Goal: Information Seeking & Learning: Learn about a topic

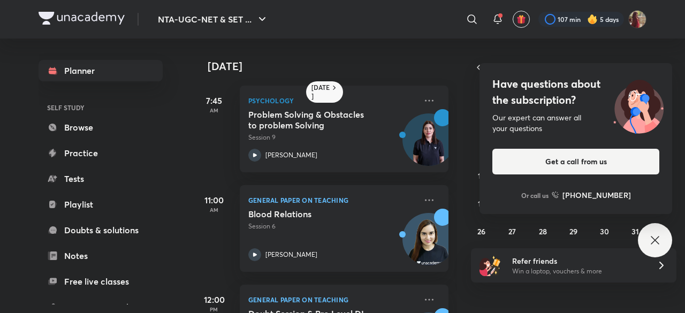
scroll to position [65, 0]
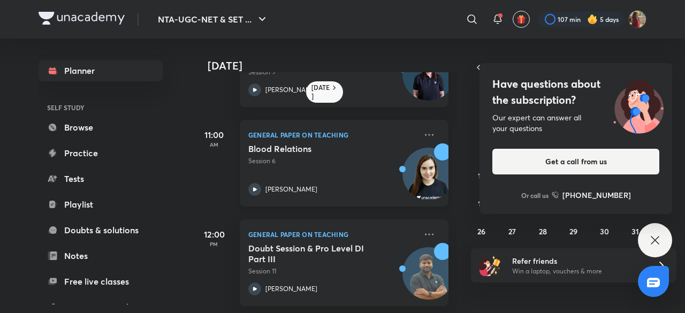
scroll to position [175, 0]
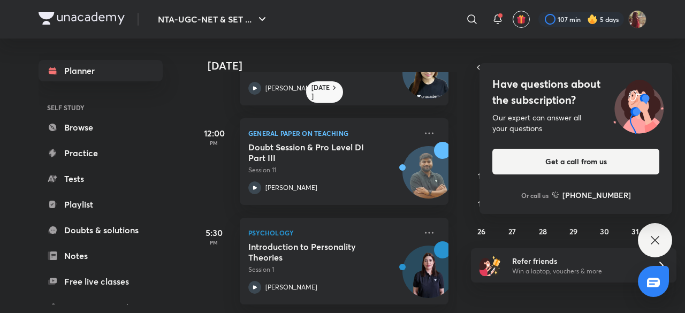
click at [653, 238] on icon at bounding box center [655, 240] width 8 height 8
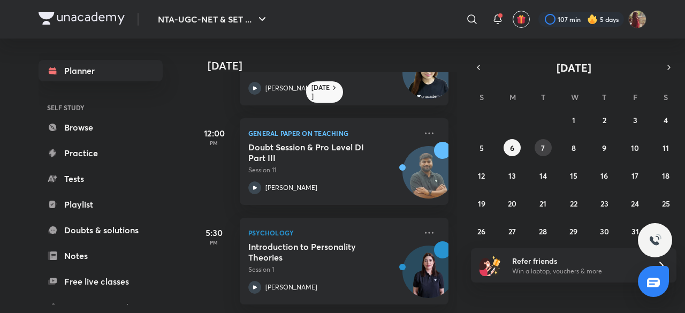
click at [547, 150] on button "7" at bounding box center [543, 147] width 17 height 17
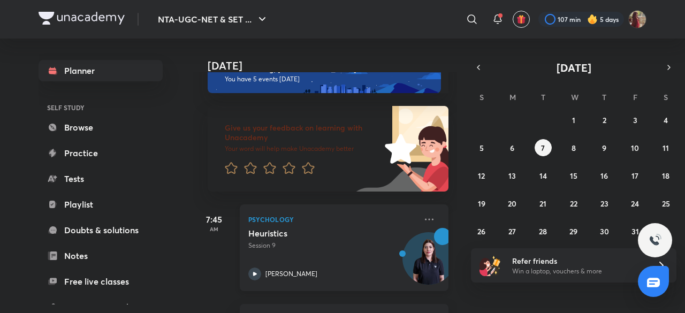
scroll to position [0, 0]
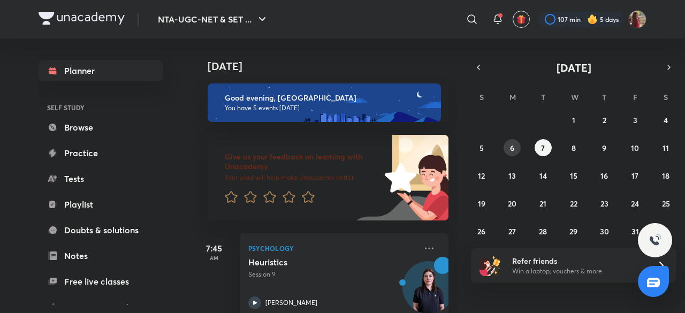
click at [513, 147] on abbr "6" at bounding box center [512, 148] width 4 height 10
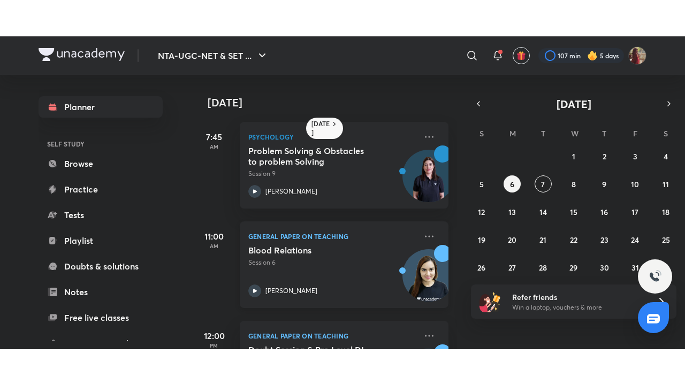
scroll to position [175, 0]
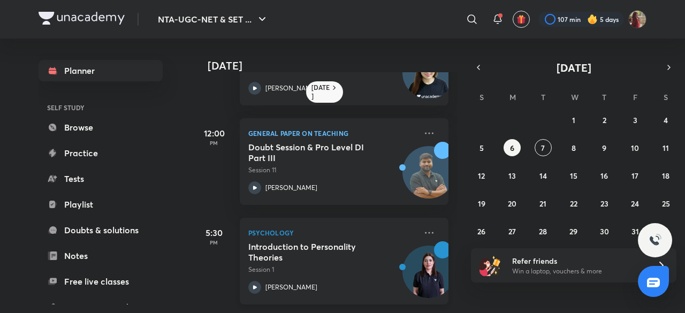
click at [255, 281] on icon at bounding box center [254, 287] width 13 height 13
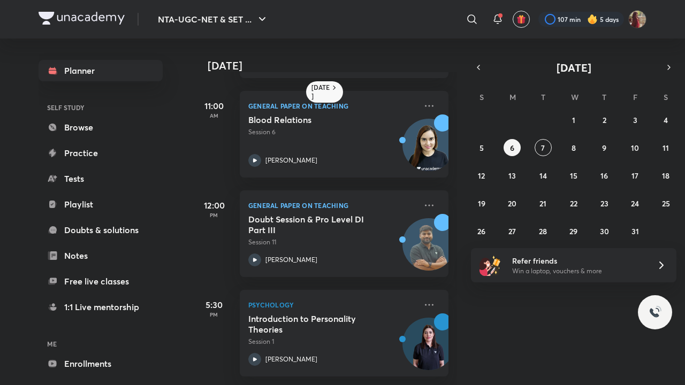
scroll to position [103, 0]
